Goal: Navigation & Orientation: Find specific page/section

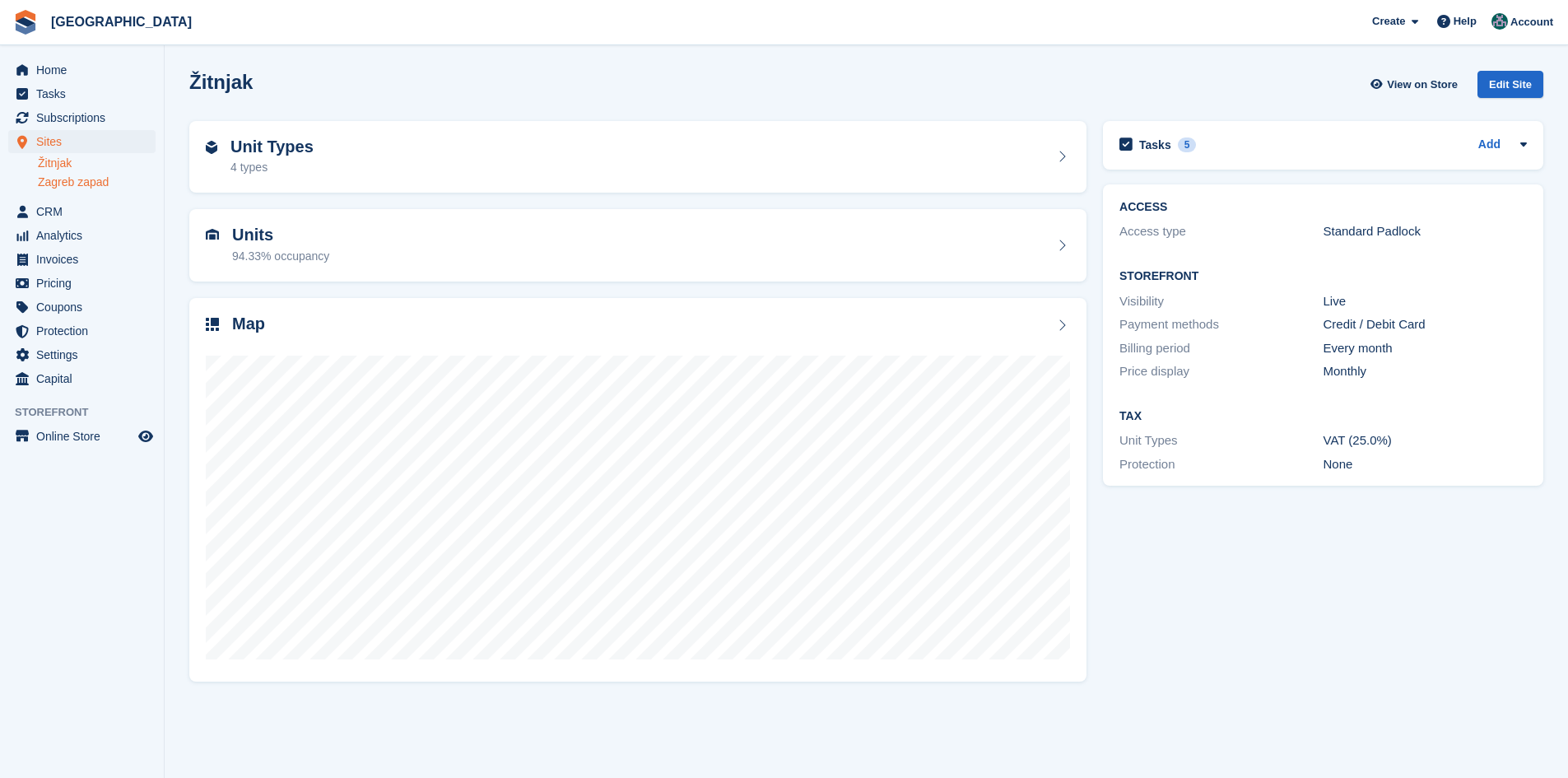
click at [80, 179] on link "Zagreb zapad" at bounding box center [96, 182] width 117 height 15
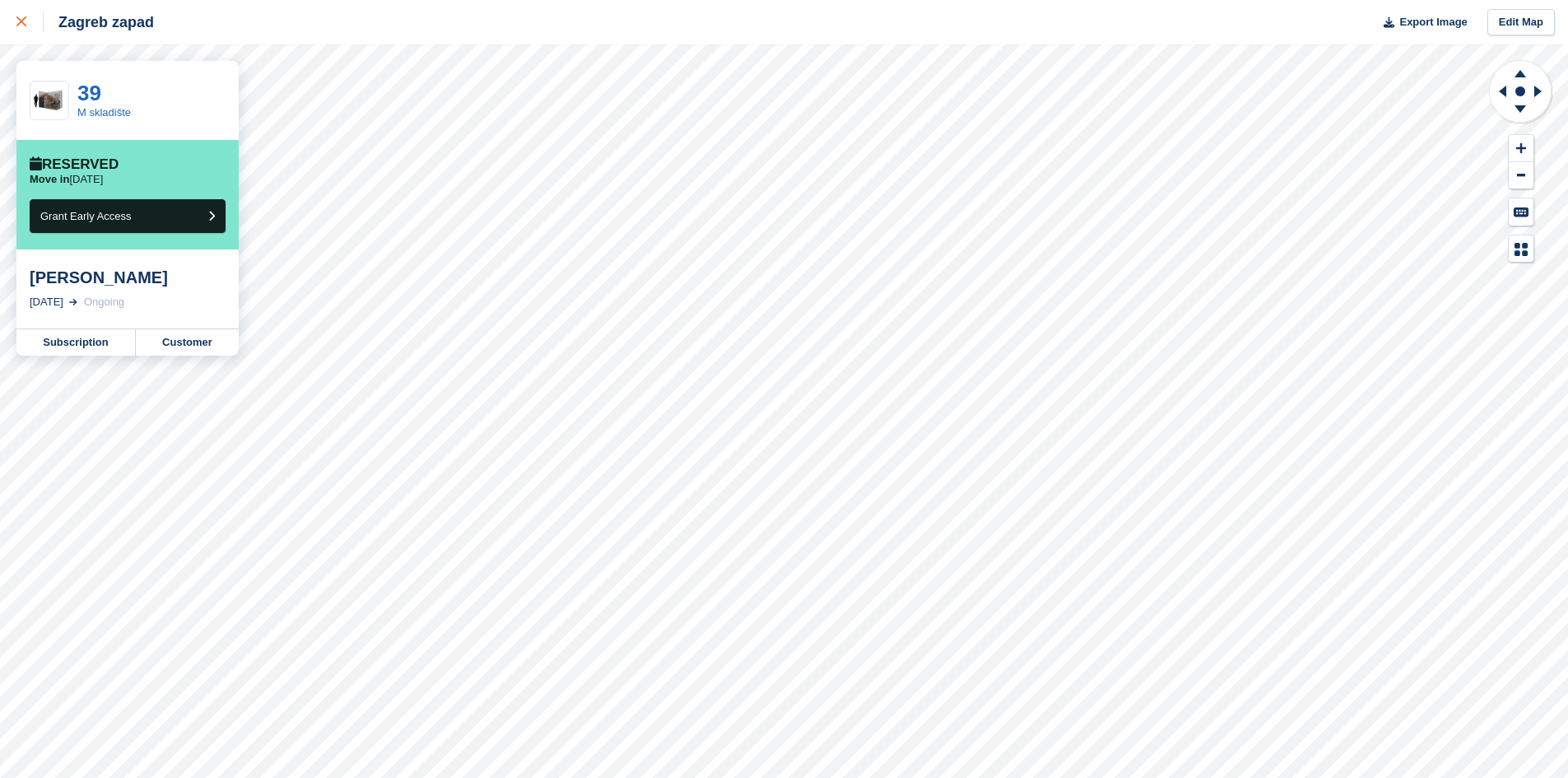
click at [21, 13] on div at bounding box center [30, 22] width 27 height 20
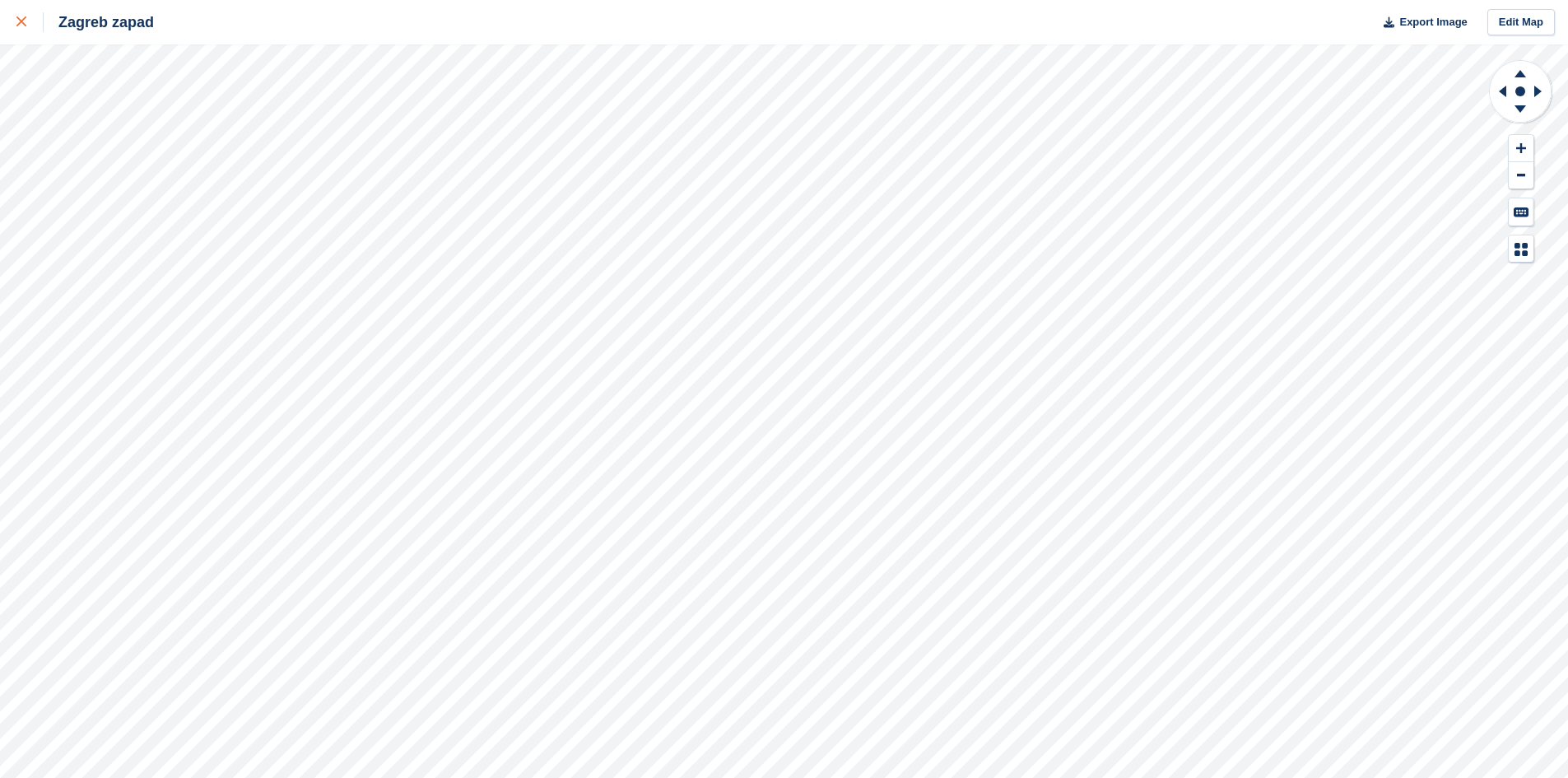
click at [17, 25] on icon at bounding box center [21, 21] width 10 height 10
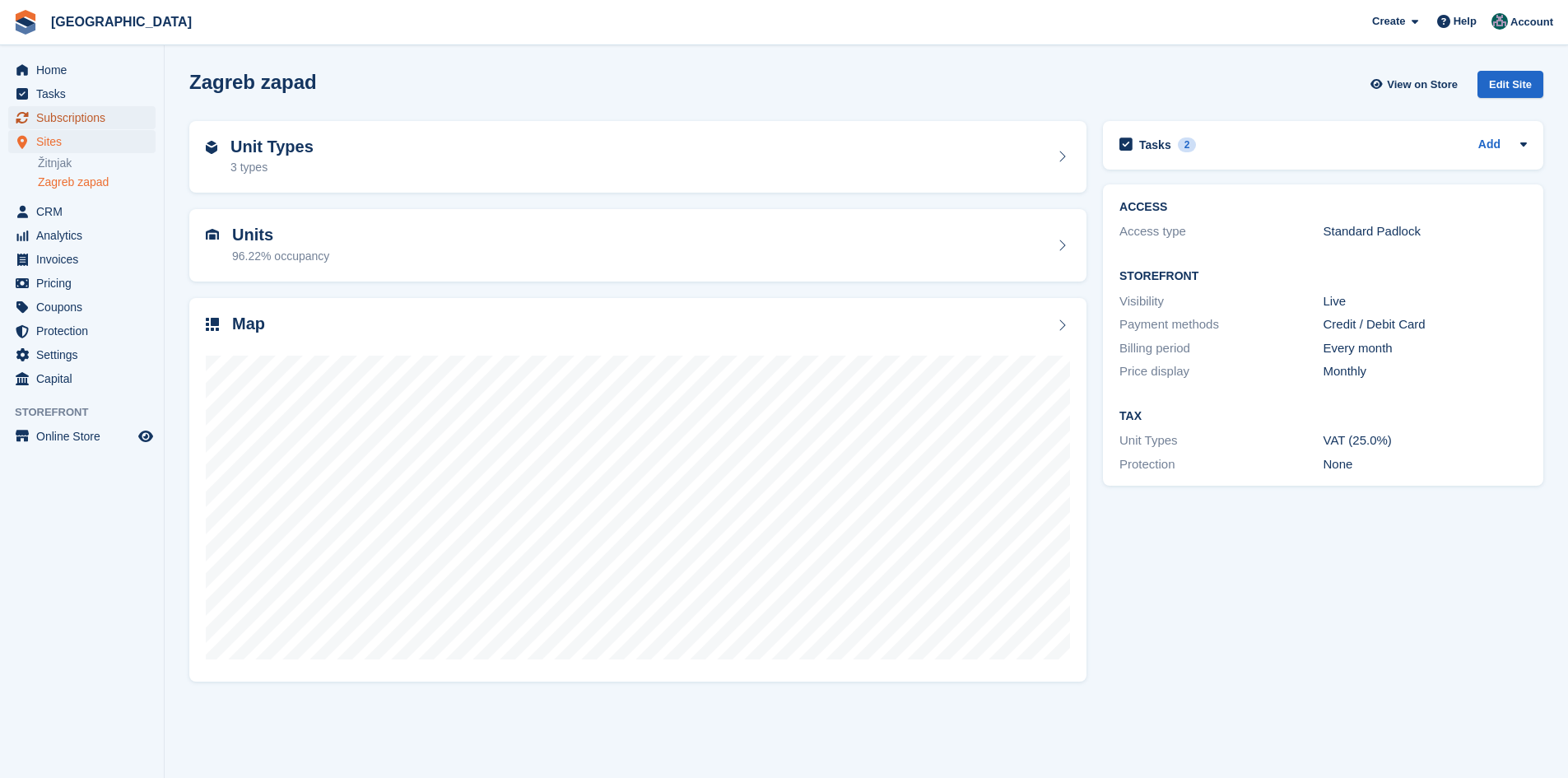
click at [53, 117] on span "Subscriptions" at bounding box center [85, 117] width 99 height 23
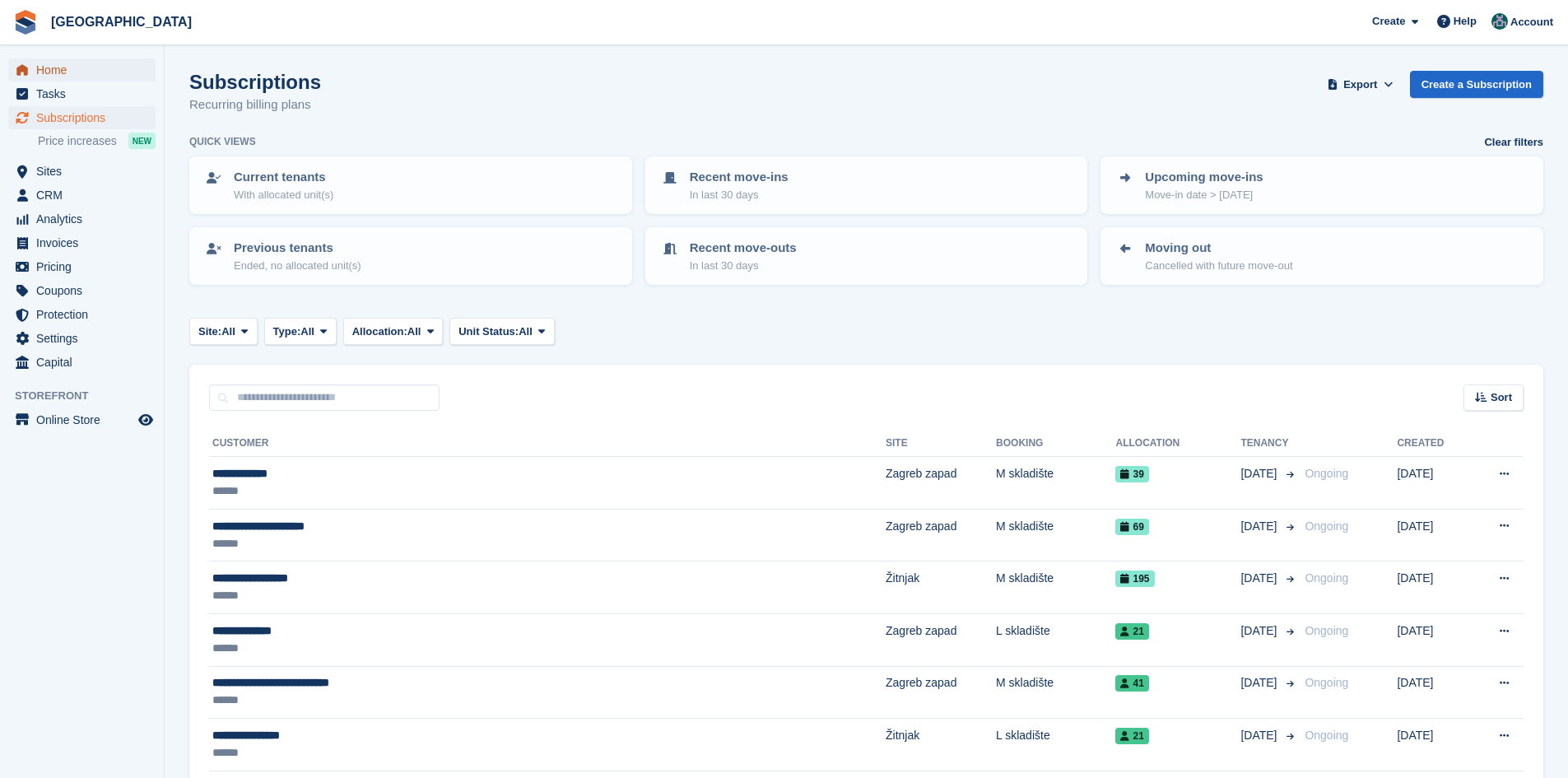
click at [35, 76] on link "Home" at bounding box center [82, 70] width 147 height 23
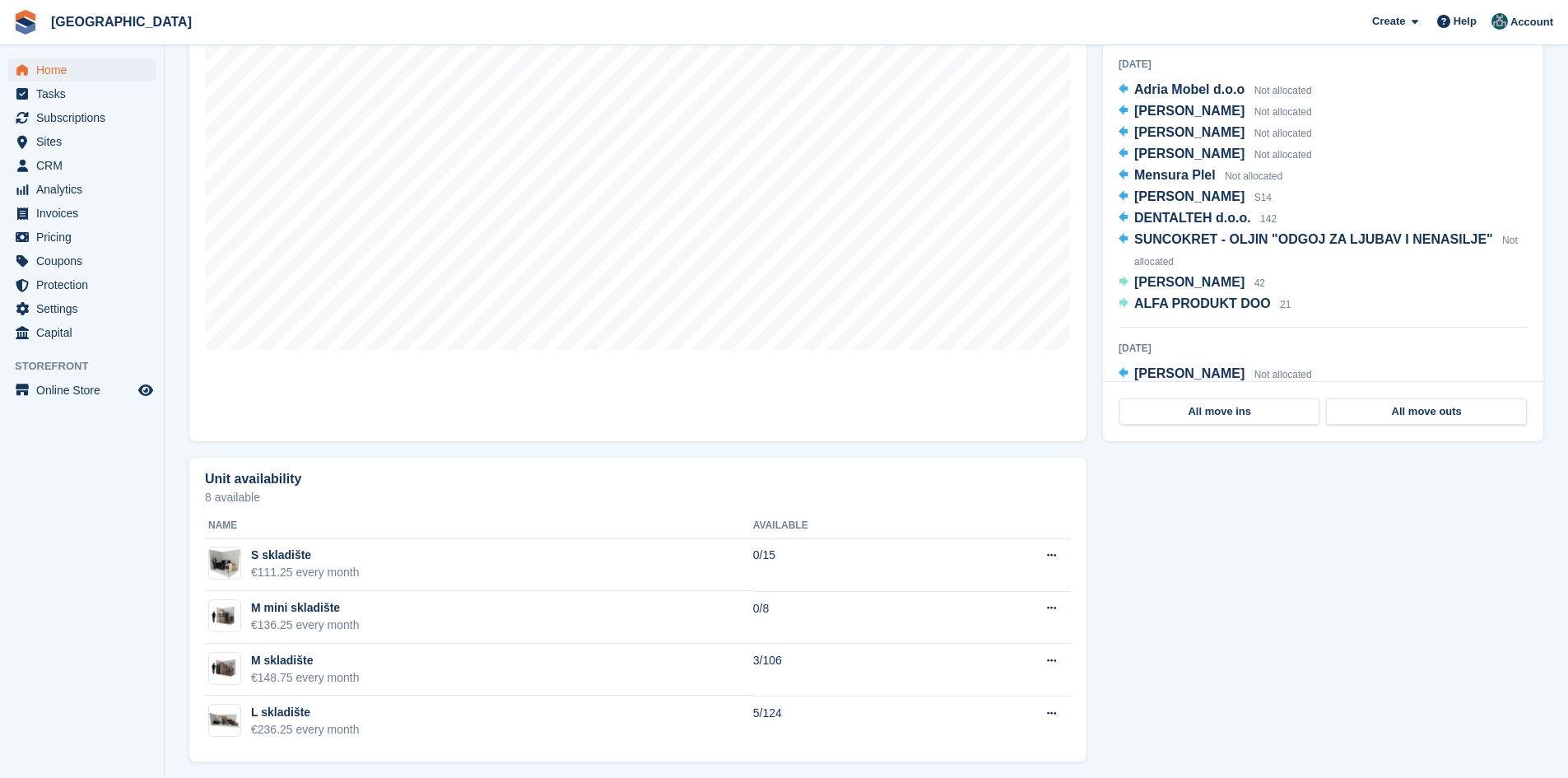
scroll to position [535, 0]
